Goal: Use online tool/utility: Utilize a website feature to perform a specific function

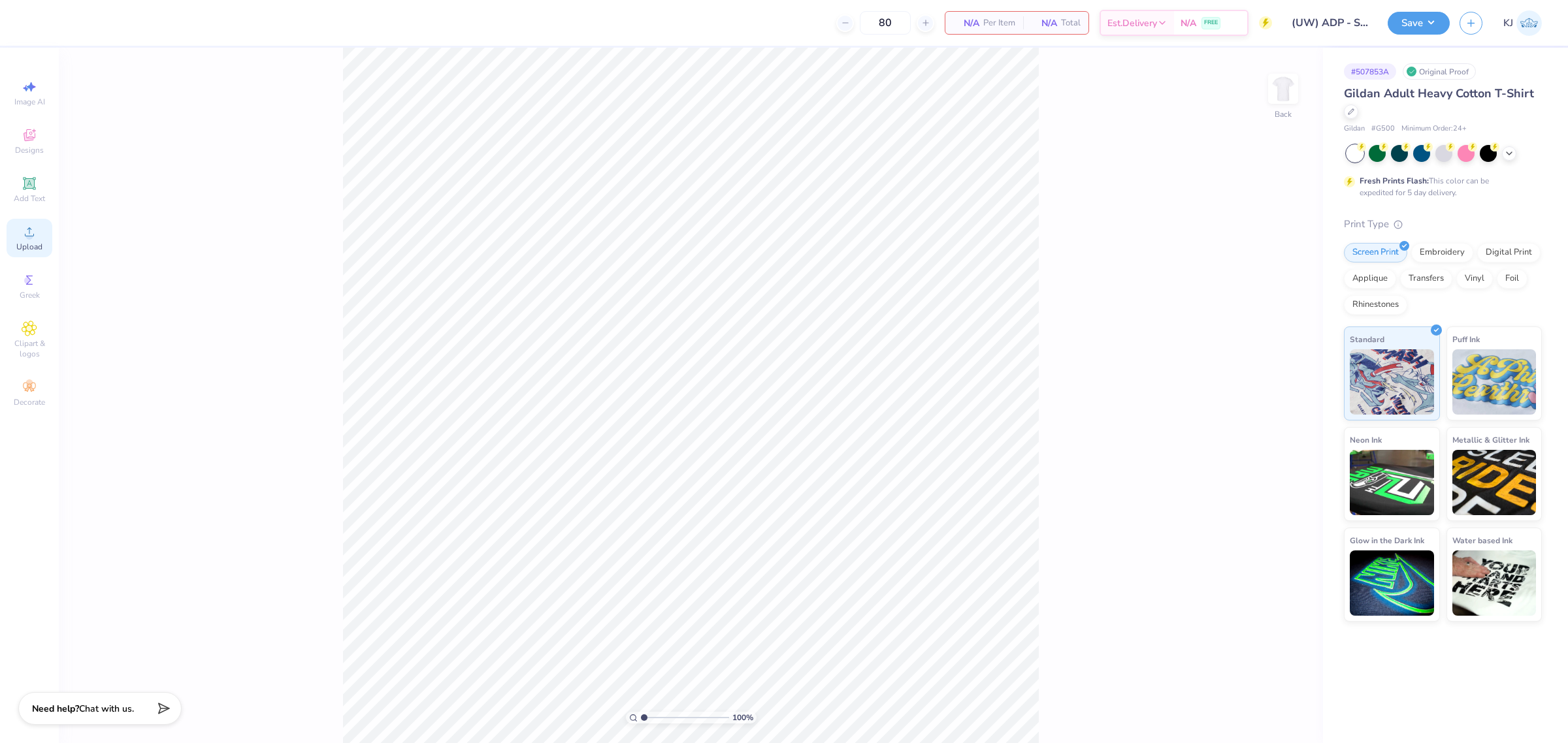
click at [18, 234] on div "Upload" at bounding box center [29, 238] width 46 height 39
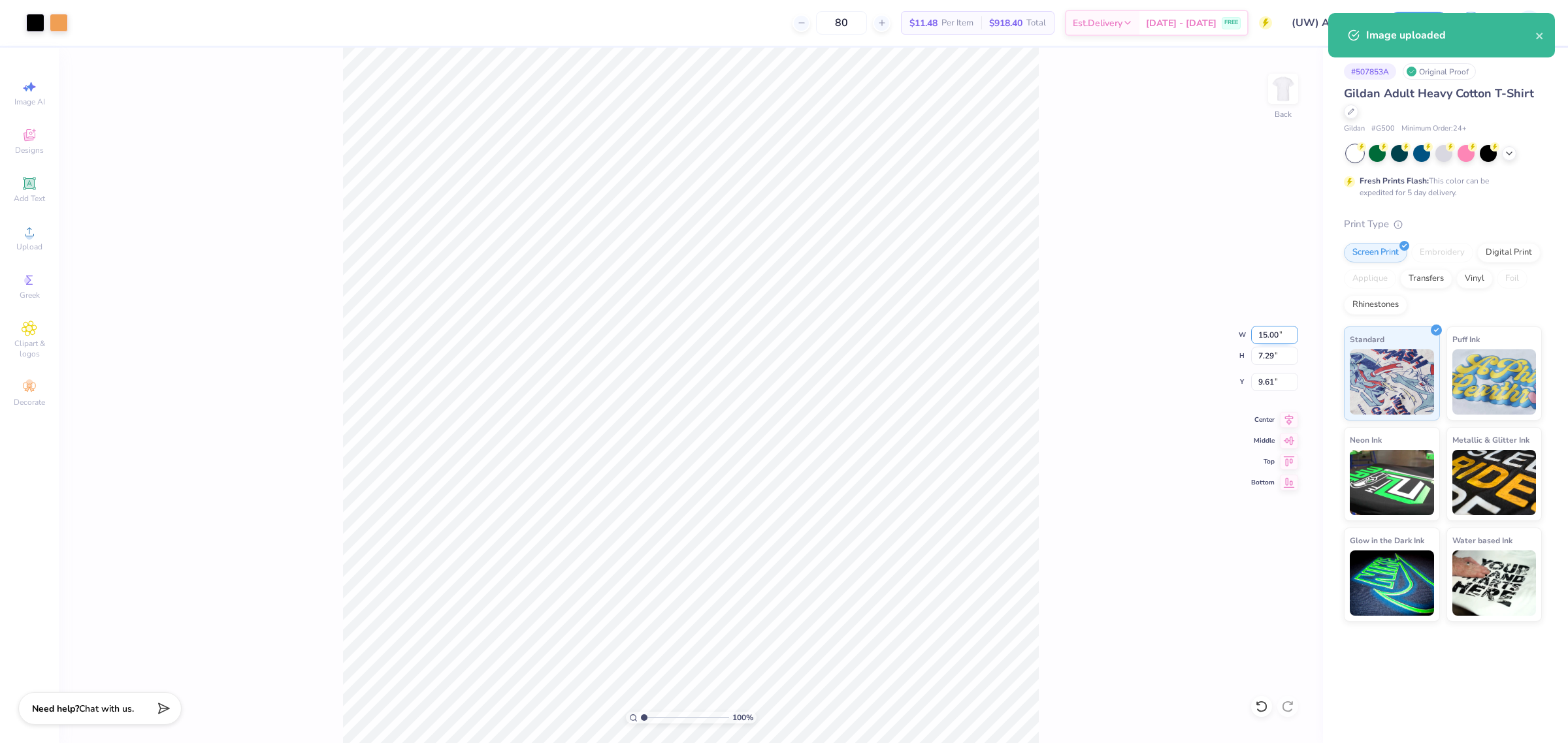
click at [1269, 343] on input "15.00" at bounding box center [1275, 334] width 47 height 18
click at [1262, 380] on input "9.61" at bounding box center [1275, 382] width 47 height 18
click at [1258, 354] on input "7.29" at bounding box center [1275, 355] width 47 height 18
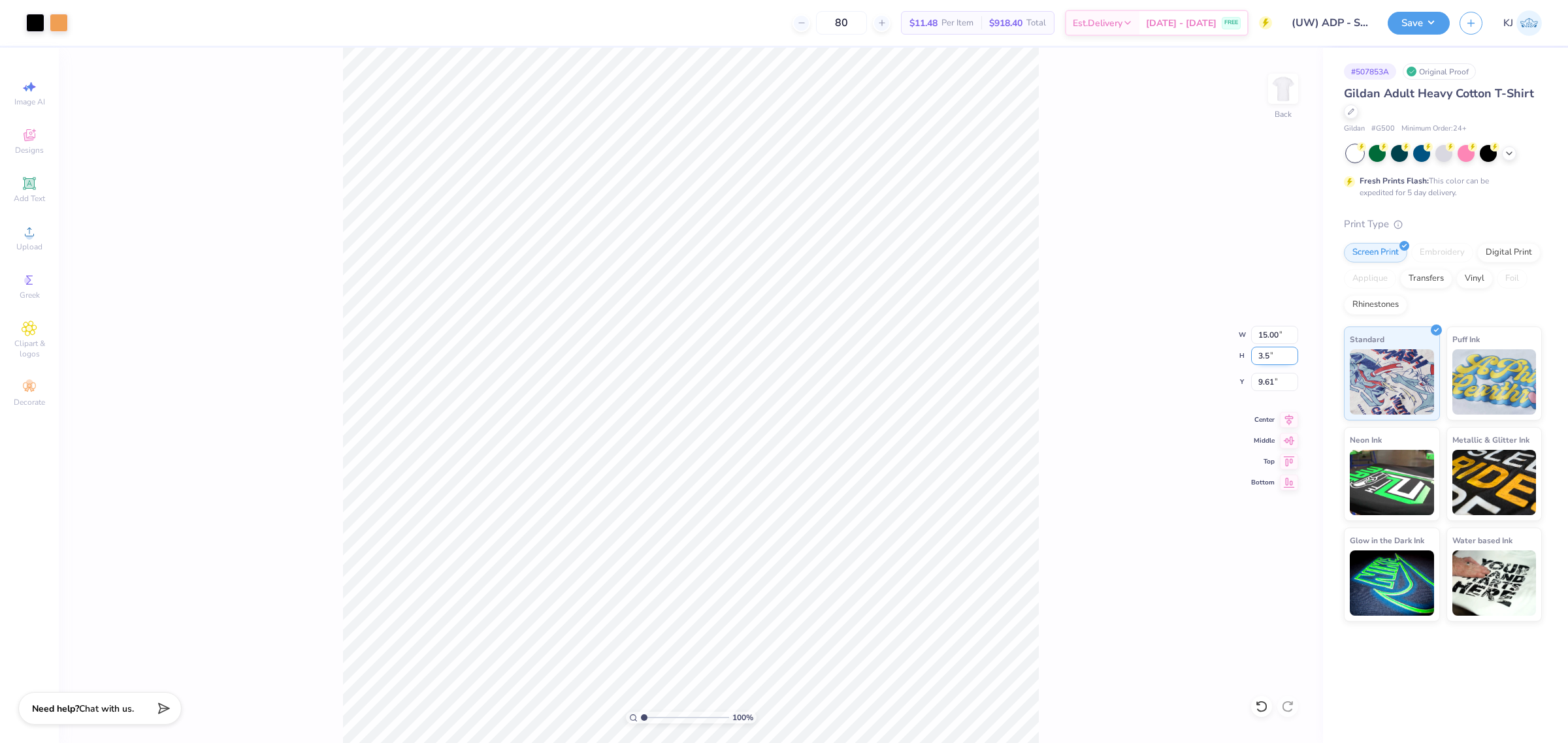
type input "3.5"
type input "7.20"
type input "3.50"
type input "11.50"
click at [1262, 356] on input "3.50" at bounding box center [1275, 355] width 47 height 18
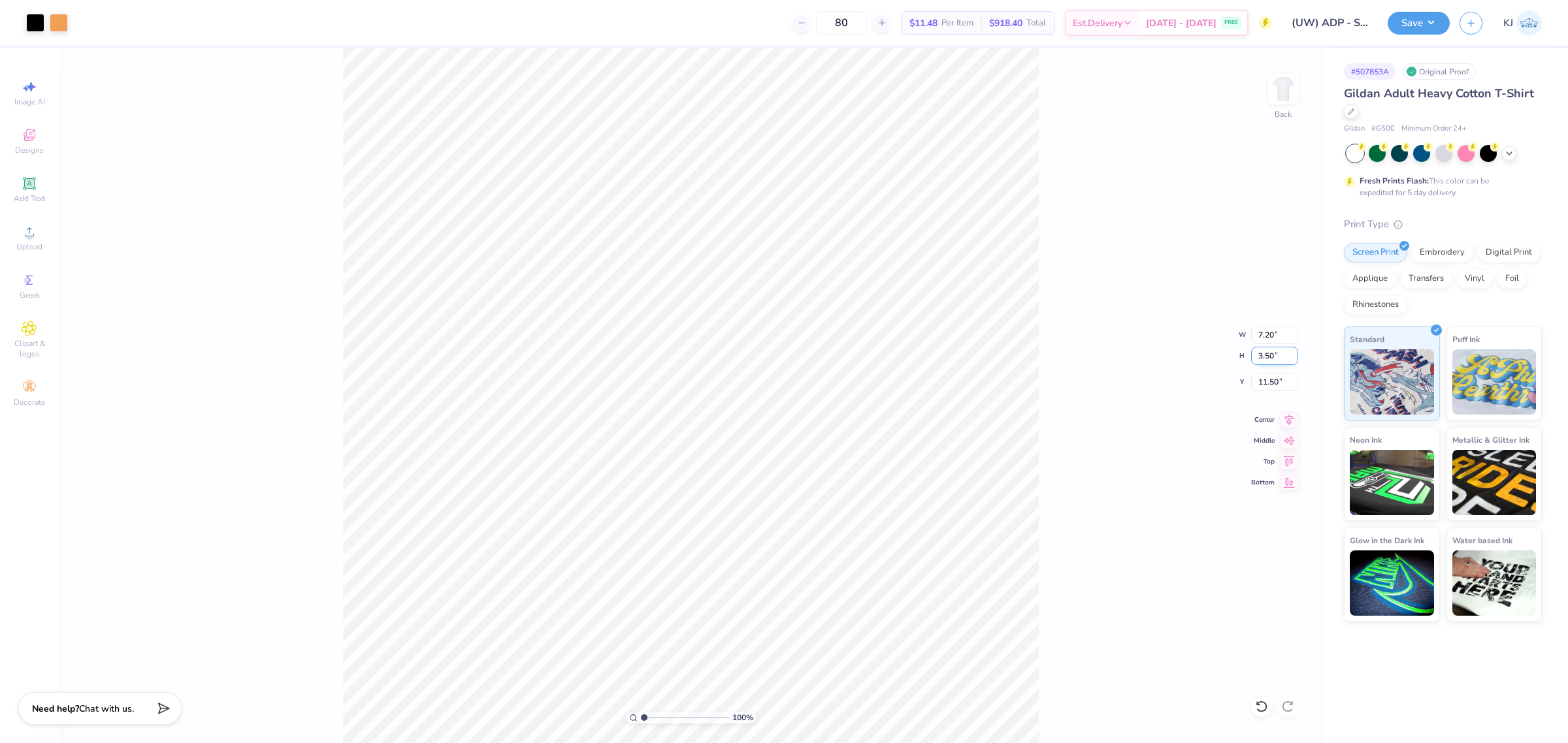
click at [1262, 356] on input "3.50" at bounding box center [1275, 355] width 47 height 18
type input "2"
type input "4.12"
type input "2.00"
type input "12.25"
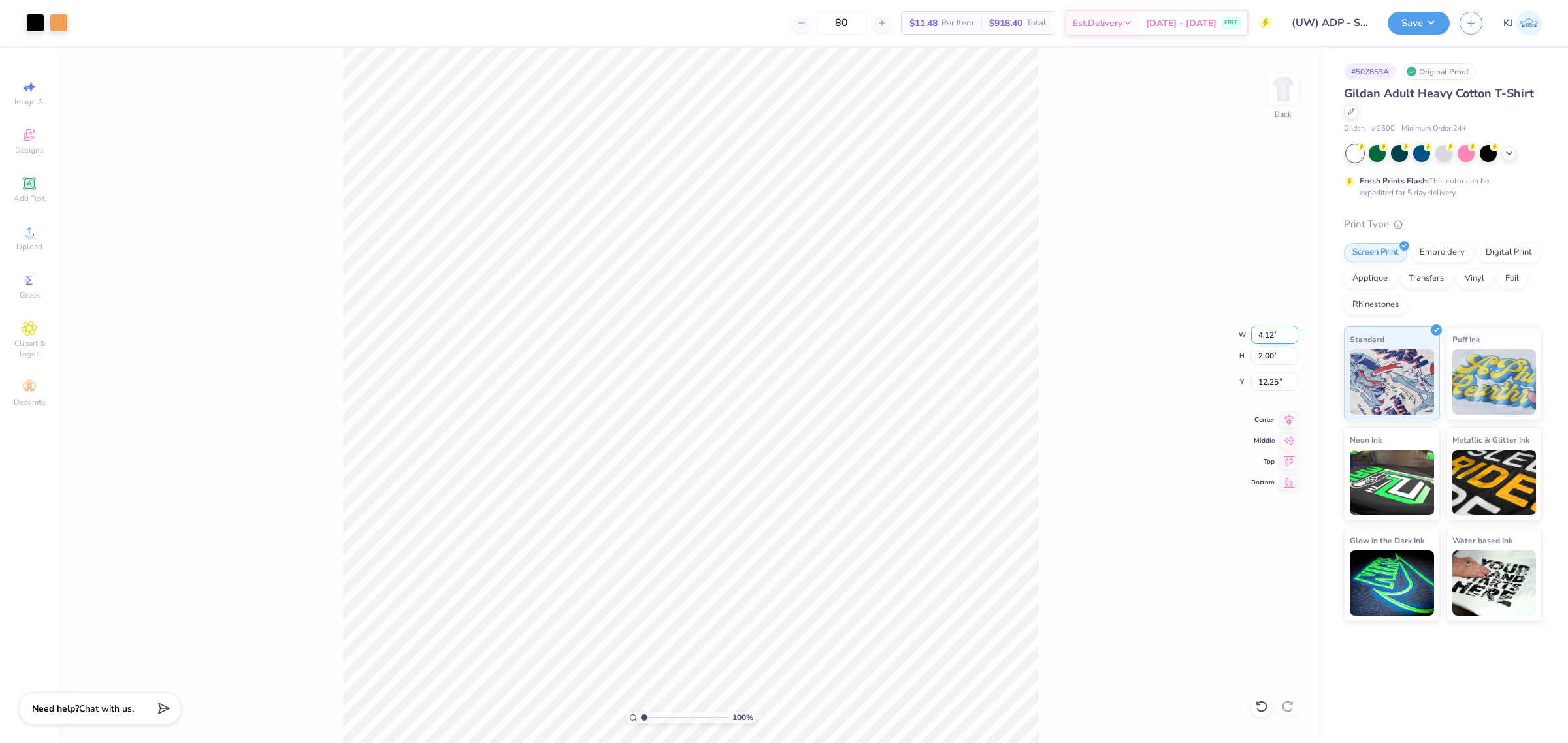
click at [1269, 340] on input "4.12" at bounding box center [1275, 334] width 47 height 18
type input "3.50"
type input "1.70"
click at [1262, 380] on input "12.40" at bounding box center [1275, 382] width 47 height 18
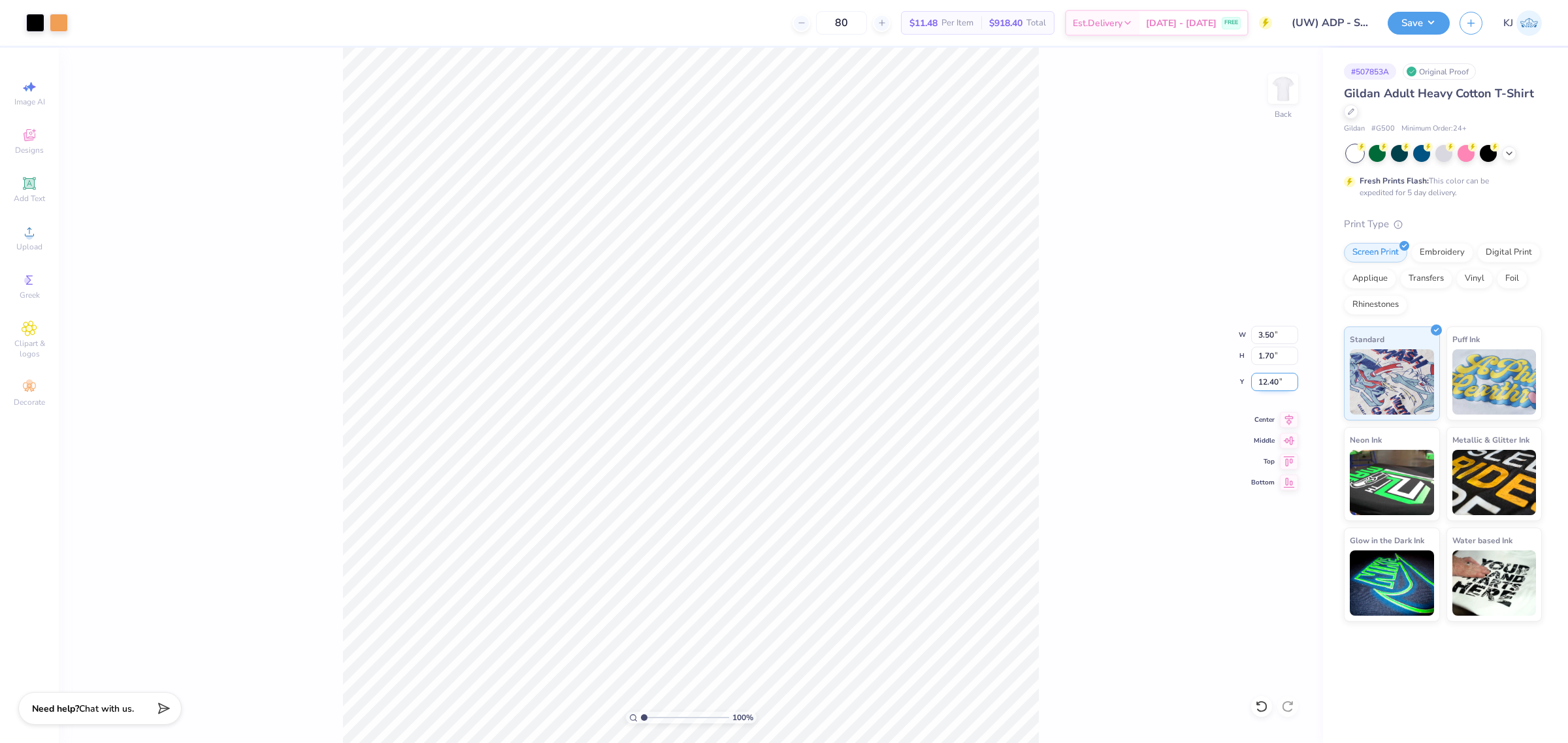
click at [1262, 380] on input "12.40" at bounding box center [1275, 382] width 47 height 18
type input "3.00"
click at [1282, 100] on img at bounding box center [1283, 89] width 53 height 53
click at [25, 241] on div "Upload" at bounding box center [29, 238] width 46 height 39
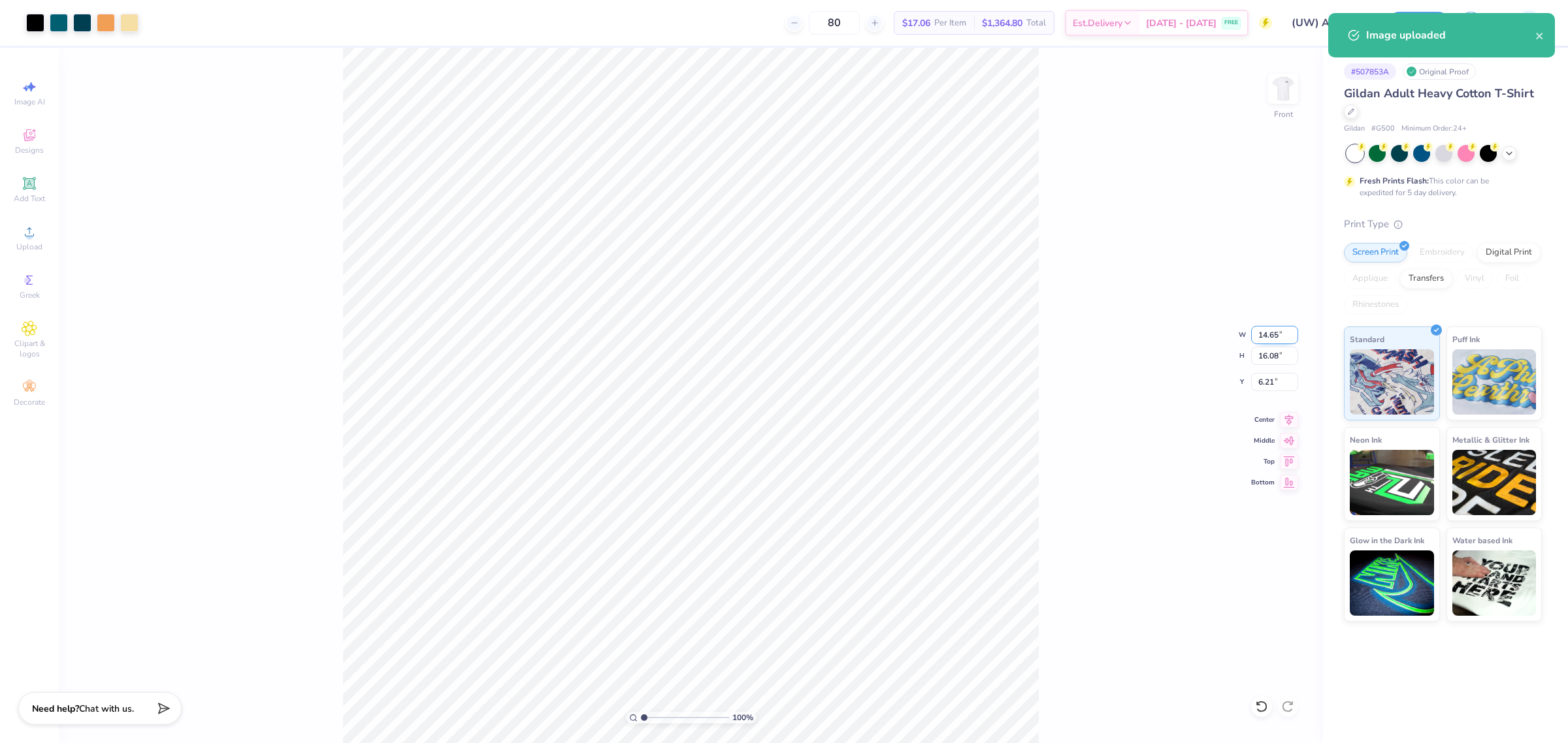
click at [1269, 340] on input "14.65" at bounding box center [1275, 334] width 47 height 18
click at [1261, 381] on input "6.21" at bounding box center [1275, 382] width 47 height 18
type input "11.00"
type input "12.08"
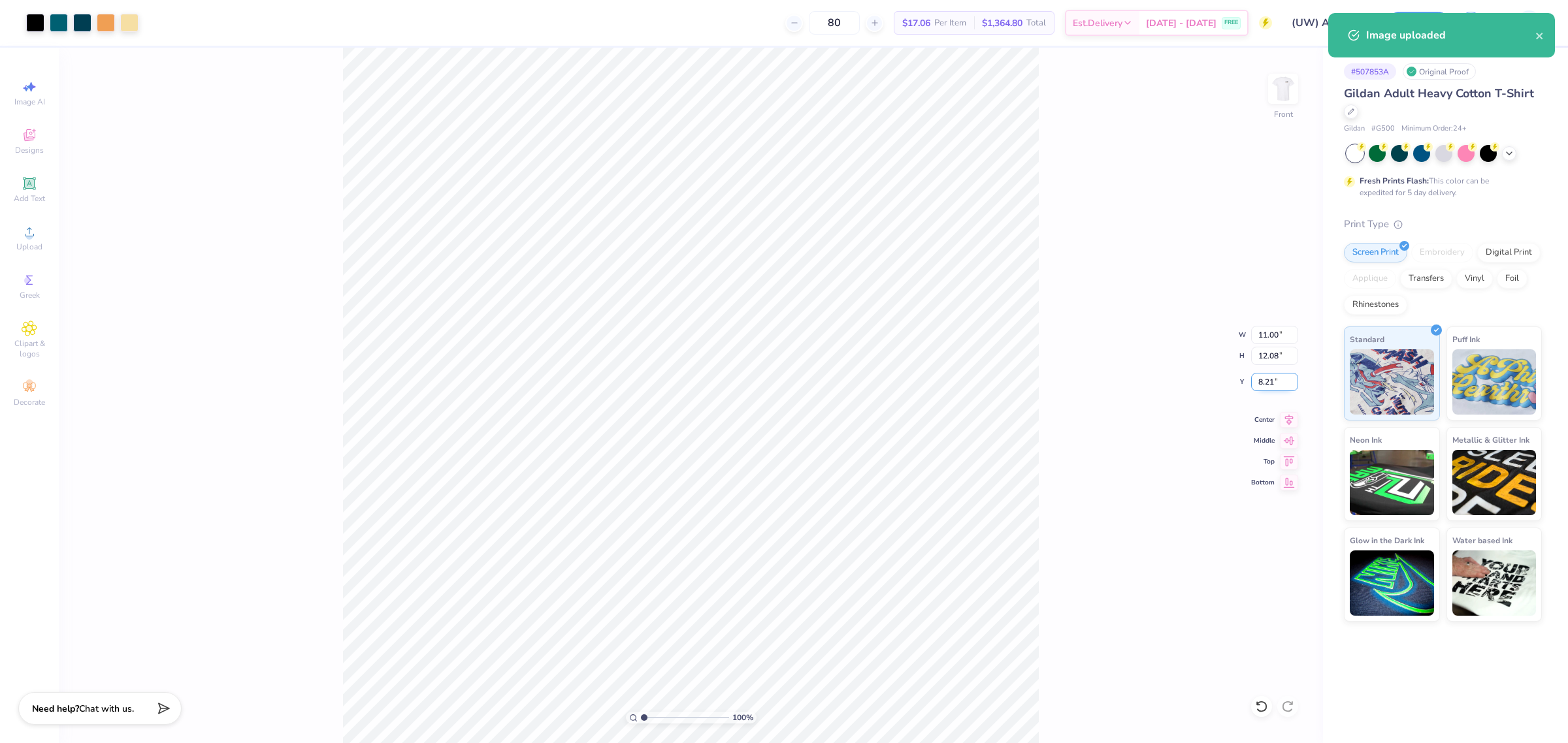
click at [1261, 381] on input "8.21" at bounding box center [1275, 382] width 47 height 18
type input "3.00"
click at [1100, 390] on div "100 % Front W 11.00 11.00 " H 12.08 12.08 " Y 3.00 3.00 " Center Middle Top Bot…" at bounding box center [691, 395] width 1264 height 696
click at [1290, 89] on img at bounding box center [1283, 89] width 53 height 53
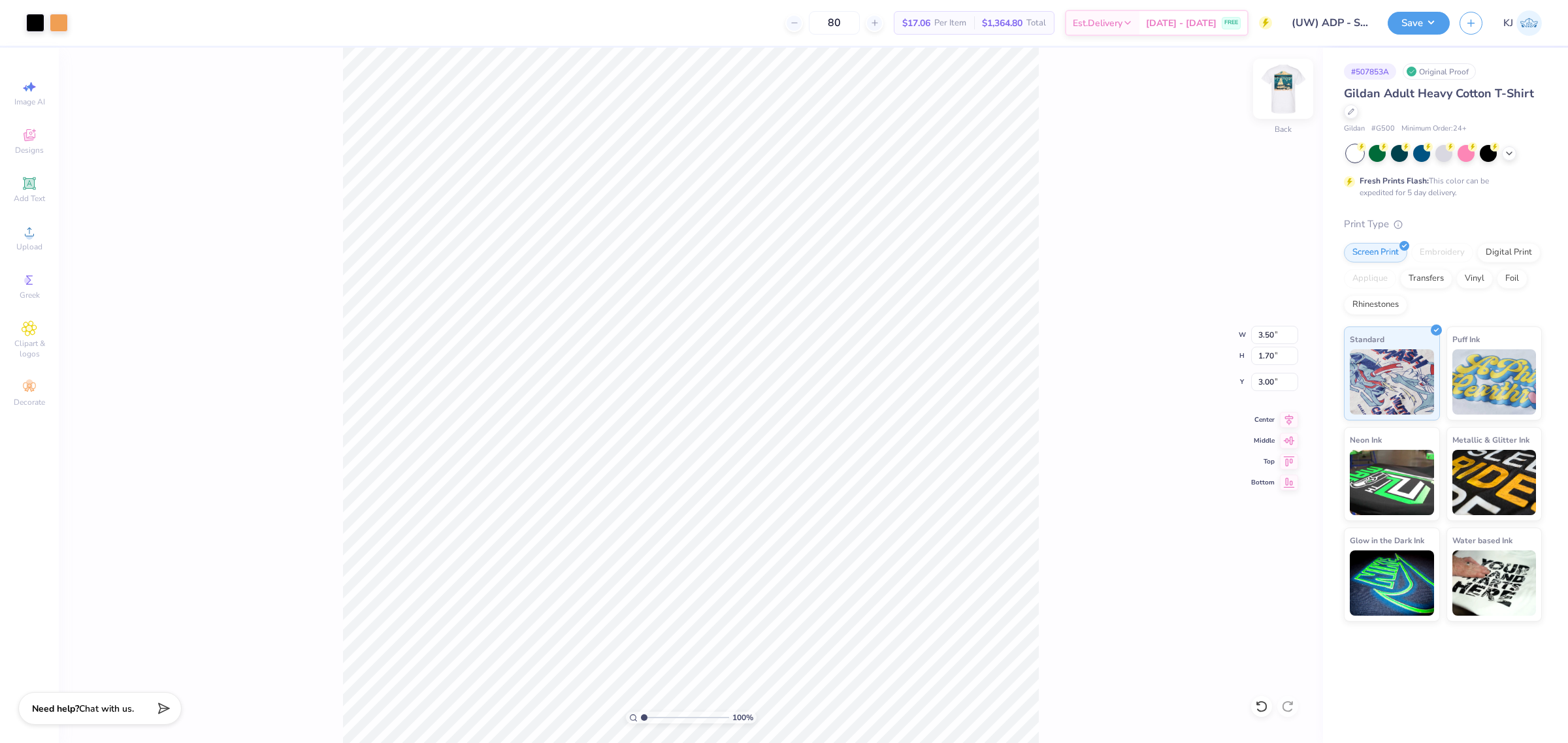
click at [1277, 108] on div "Back" at bounding box center [1283, 96] width 30 height 46
click at [14, 249] on div "Upload" at bounding box center [29, 238] width 46 height 39
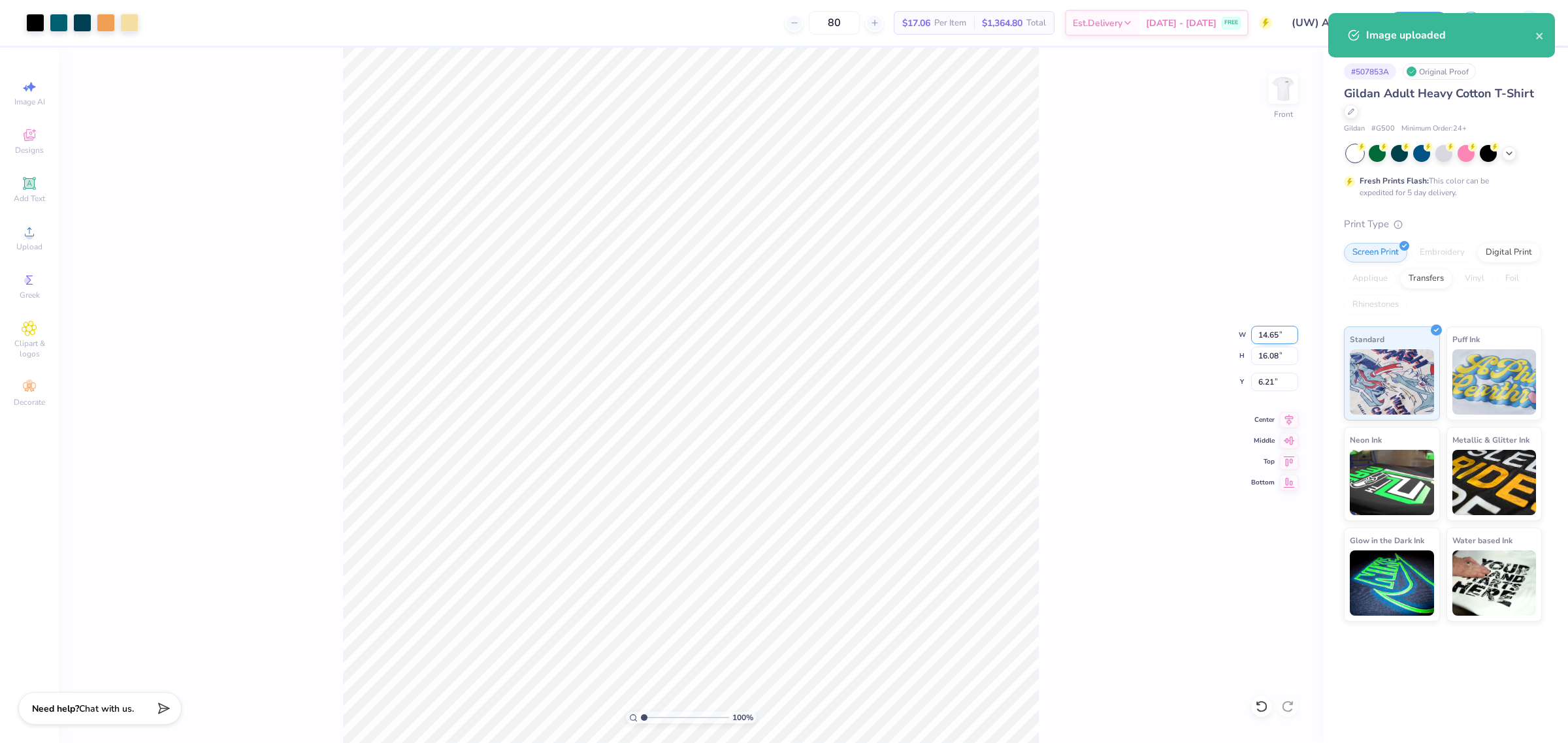
click at [1262, 328] on input "14.65" at bounding box center [1275, 334] width 47 height 18
type input "12.00"
type input "13.18"
click at [1279, 377] on input "7.66" at bounding box center [1275, 382] width 47 height 18
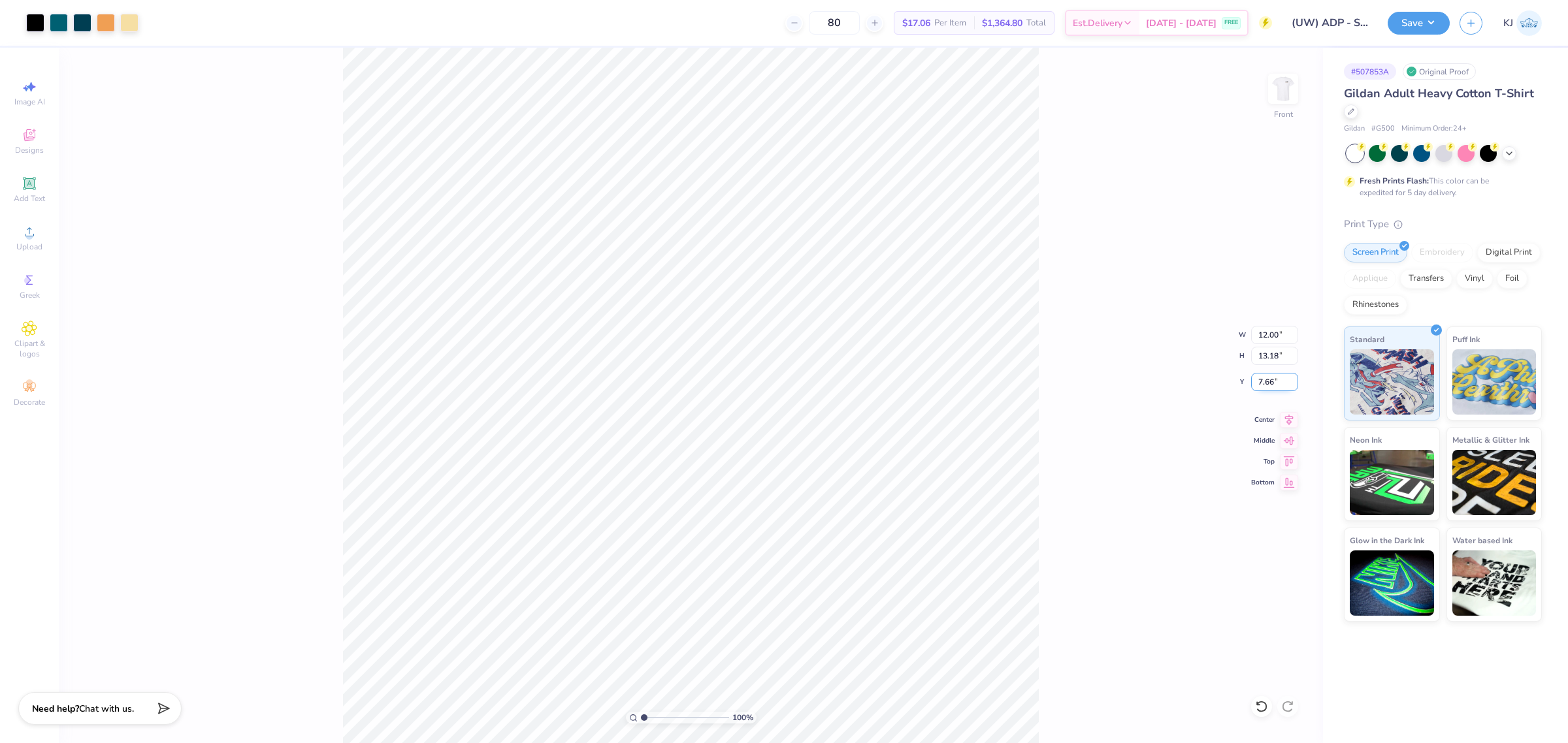
click at [1279, 377] on input "7.66" at bounding box center [1275, 382] width 47 height 18
click at [1269, 388] on input "7.663" at bounding box center [1275, 382] width 47 height 18
type input "3.00"
